Goal: Go to known website: Access a specific website the user already knows

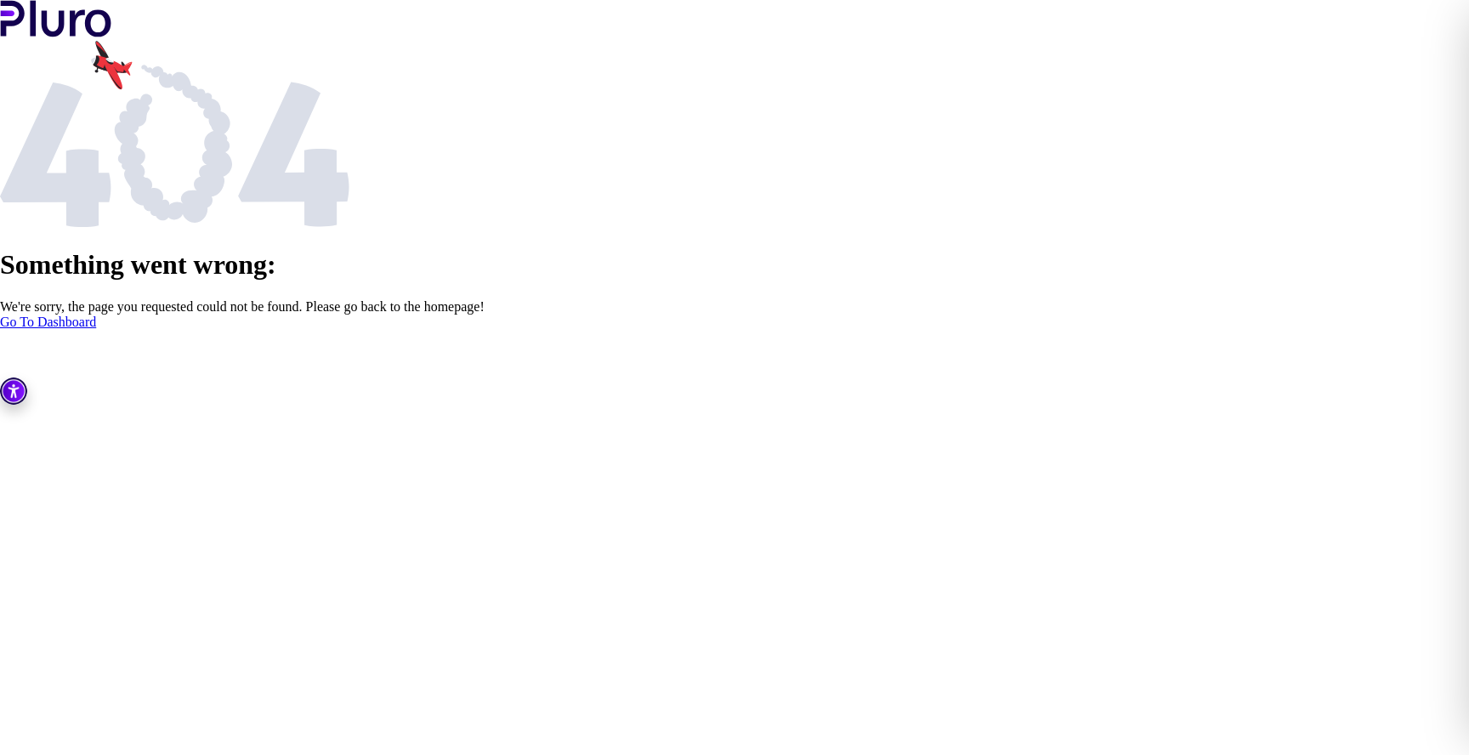
click at [96, 329] on link "Go To Dashboard" at bounding box center [48, 322] width 96 height 14
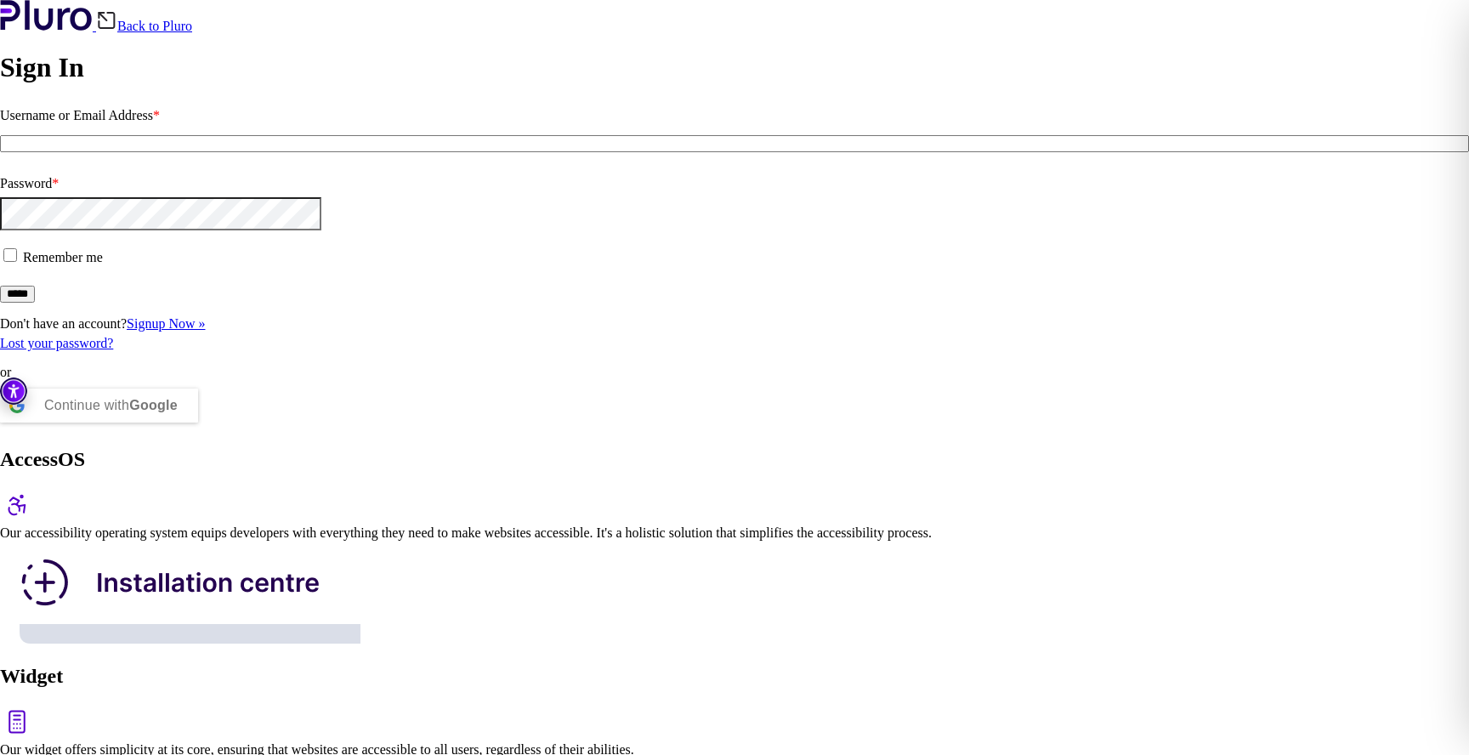
type input "**********"
